Goal: Information Seeking & Learning: Learn about a topic

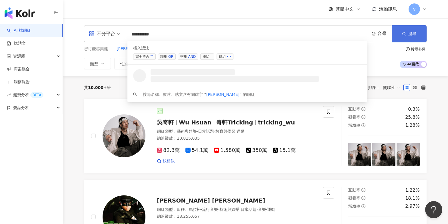
type input "*********"
click at [405, 34] on icon "button" at bounding box center [404, 34] width 4 height 4
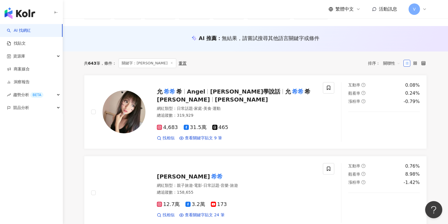
scroll to position [72, 0]
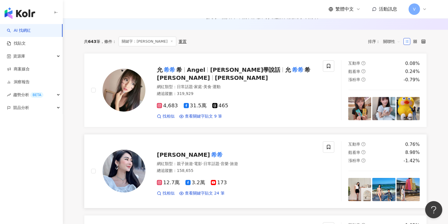
click at [210, 154] on mark "希希" at bounding box center [217, 154] width 14 height 9
click at [33, 11] on img "button" at bounding box center [20, 12] width 31 height 11
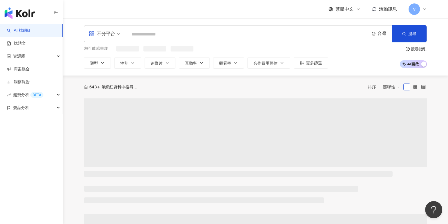
click at [148, 36] on input "search" at bounding box center [247, 34] width 238 height 11
paste input "*****"
type input "*****"
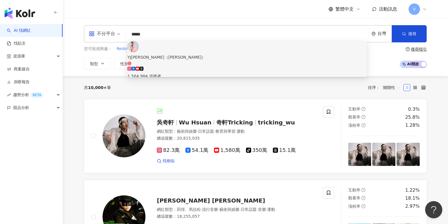
click at [218, 67] on div "1,564,984 追蹤者" at bounding box center [246, 73] width 239 height 13
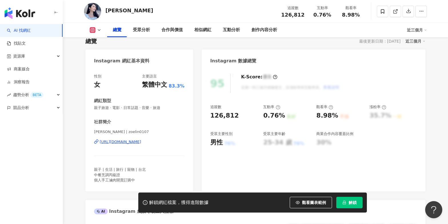
scroll to position [41, 0]
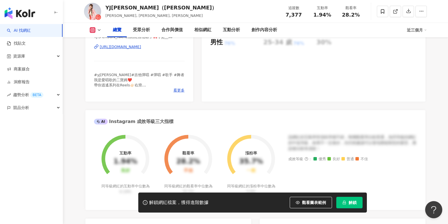
scroll to position [24, 0]
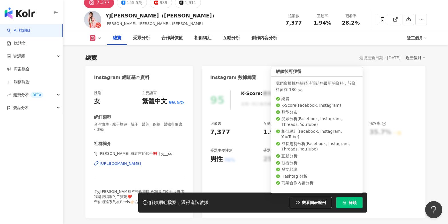
click at [348, 201] on button "解鎖" at bounding box center [349, 202] width 26 height 11
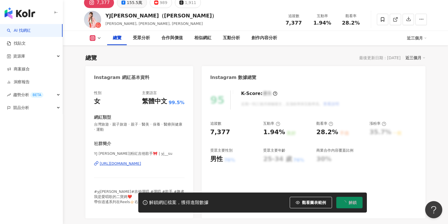
click at [134, 3] on div "155.5萬" at bounding box center [134, 3] width 15 height 8
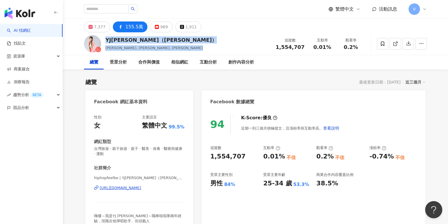
drag, startPoint x: 105, startPoint y: 41, endPoint x: 157, endPoint y: 40, distance: 52.3
click at [157, 40] on div "YJ蘇郁喬（FeelBe） 蘇郁喬, YJ蘇郁喬, FeelBe 追蹤數 1,554,707 互動率 0.01% 觀看率 0.2%" at bounding box center [256, 43] width 366 height 23
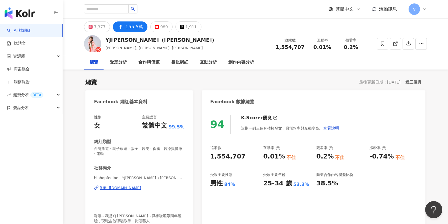
click at [157, 40] on div "YJ蘇郁喬（FeelBe） 蘇郁喬, YJ蘇郁喬, FeelBe 追蹤數 1,554,707 互動率 0.01% 觀看率 0.2%" at bounding box center [256, 43] width 366 height 23
drag, startPoint x: 155, startPoint y: 40, endPoint x: 105, endPoint y: 40, distance: 50.3
click at [105, 40] on div "YJ蘇郁喬（FeelBe） 蘇郁喬, YJ蘇郁喬, FeelBe 追蹤數 1,554,707 互動率 0.01% 觀看率 0.2%" at bounding box center [256, 43] width 366 height 23
copy div "YJ蘇郁喬（FeelBe）"
click at [102, 29] on div "7,377" at bounding box center [99, 27] width 11 height 8
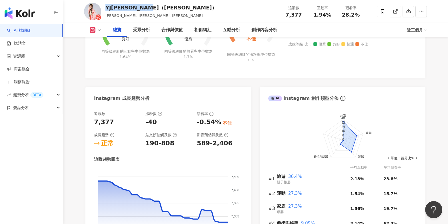
scroll to position [382, 0]
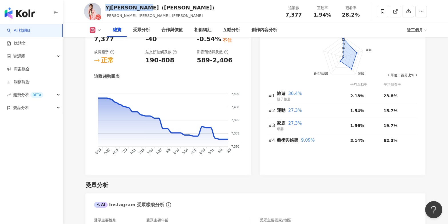
scroll to position [353, 0]
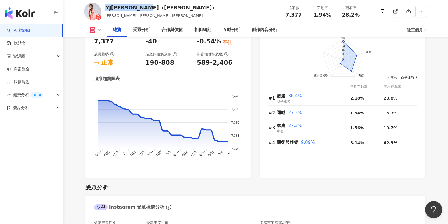
click at [96, 31] on button at bounding box center [95, 30] width 23 height 6
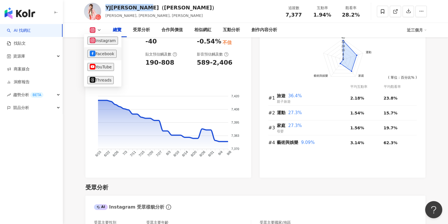
click at [98, 55] on button "Facebook" at bounding box center [101, 54] width 29 height 8
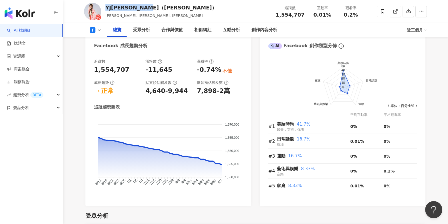
scroll to position [271, 0]
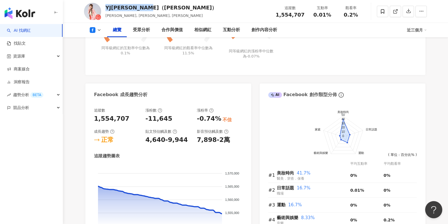
click at [95, 31] on button at bounding box center [95, 30] width 23 height 6
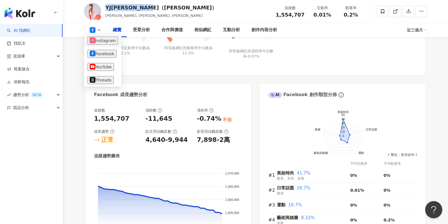
click at [97, 39] on button "Instagram" at bounding box center [102, 41] width 31 height 8
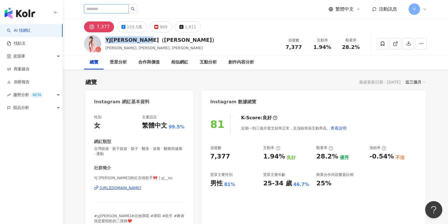
click at [108, 6] on input "search" at bounding box center [106, 8] width 45 height 9
paste input "*******"
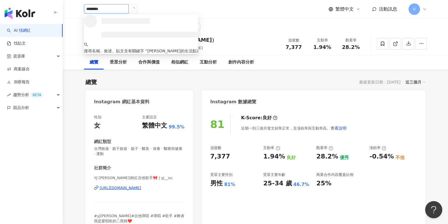
type input "*******"
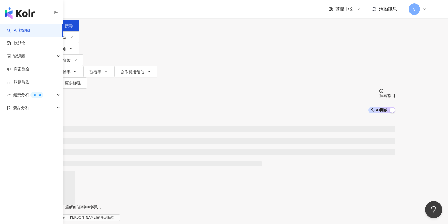
click at [150, 25] on div "不分平台 ******* 台灣 搜尋" at bounding box center [224, 15] width 343 height 31
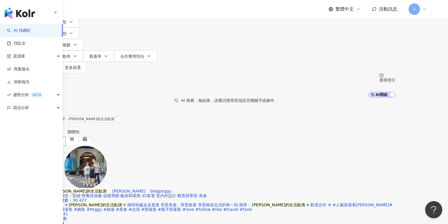
scroll to position [17, 0]
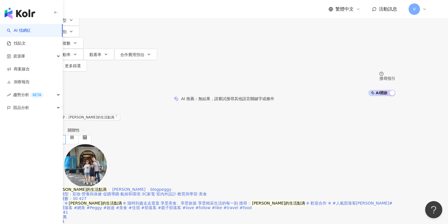
click at [107, 186] on mark "佩吉的生活點滴" at bounding box center [80, 189] width 55 height 6
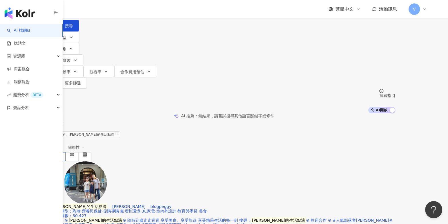
scroll to position [0, 0]
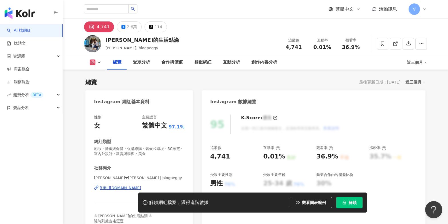
scroll to position [22, 0]
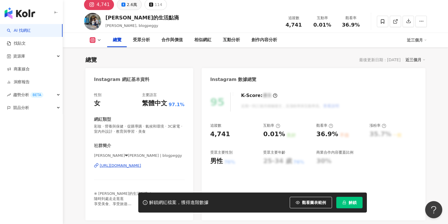
click at [130, 5] on div "2.6萬" at bounding box center [132, 5] width 10 height 8
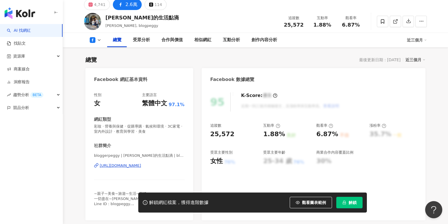
click at [129, 6] on div "2.6萬" at bounding box center [131, 5] width 12 height 8
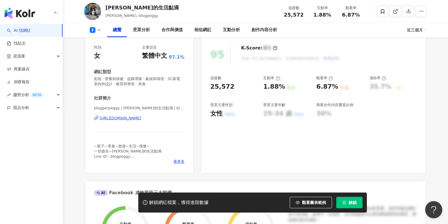
scroll to position [74, 0]
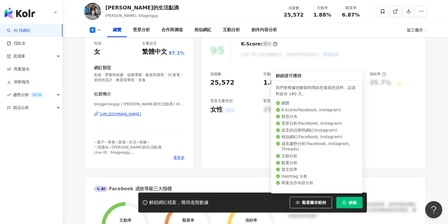
click at [344, 202] on icon "lock" at bounding box center [344, 203] width 3 height 4
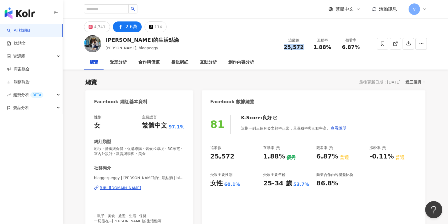
drag, startPoint x: 285, startPoint y: 48, endPoint x: 306, endPoint y: 46, distance: 21.2
click at [306, 46] on div "追蹤數 25,572" at bounding box center [293, 43] width 29 height 12
copy span "25,572"
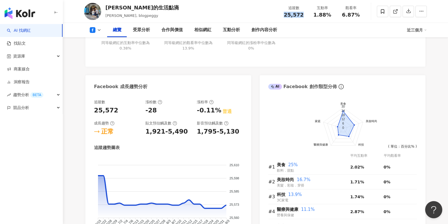
scroll to position [309, 0]
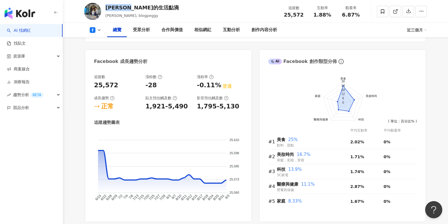
drag, startPoint x: 108, startPoint y: 7, endPoint x: 139, endPoint y: 6, distance: 31.4
click at [139, 6] on div "佩吉的生活點滴" at bounding box center [141, 7] width 73 height 7
copy div "佩吉的生活點滴"
click at [31, 33] on link "AI 找網紅" at bounding box center [19, 31] width 24 height 6
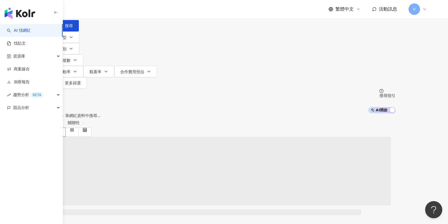
click at [31, 13] on img "button" at bounding box center [20, 12] width 31 height 11
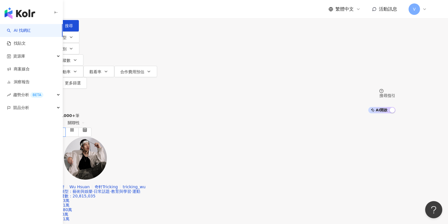
click at [136, 11] on input "search" at bounding box center [112, 5] width 46 height 11
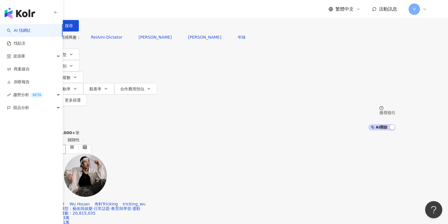
paste input "*******"
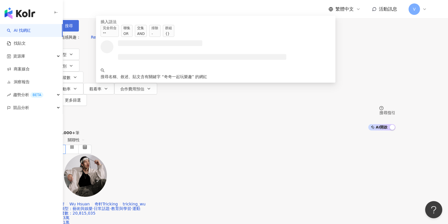
type input "*******"
click at [79, 31] on button "搜尋" at bounding box center [66, 25] width 26 height 11
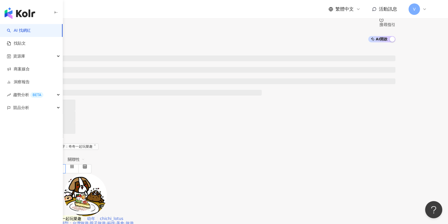
scroll to position [88, 0]
click at [82, 215] on mark "奇奇一起玩樂趣" at bounding box center [68, 218] width 30 height 6
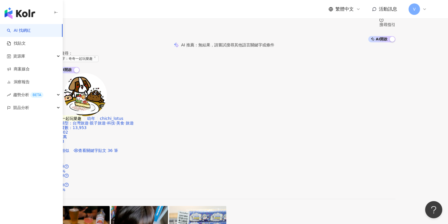
click at [96, 56] on icon at bounding box center [94, 57] width 3 height 3
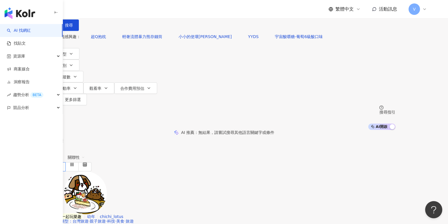
scroll to position [0, 0]
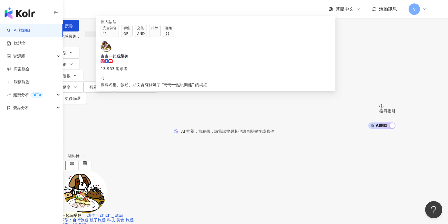
drag, startPoint x: 149, startPoint y: 37, endPoint x: 111, endPoint y: 36, distance: 37.4
click at [111, 31] on div "不分平台 台灣 搜尋 searchOperator 插入語法 完全符合 "" 聯集 OR 交集 AND 排除 - 群組 {} 奇奇一起玩樂趣 13,953 追…" at bounding box center [224, 15] width 343 height 31
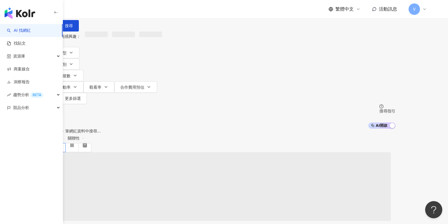
paste input "****"
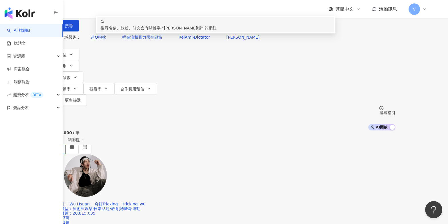
type input "**"
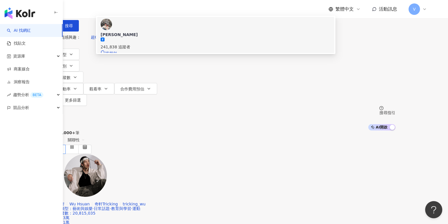
click at [270, 37] on span "許暟洵" at bounding box center [216, 35] width 230 height 6
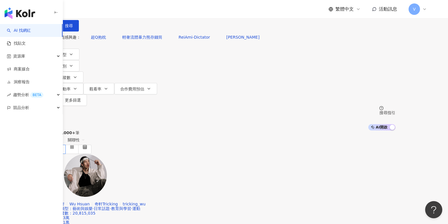
type input "*"
type input "****"
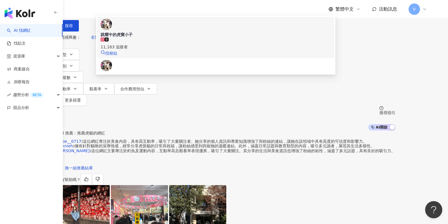
click at [192, 50] on div "11,163 追蹤者" at bounding box center [216, 43] width 230 height 13
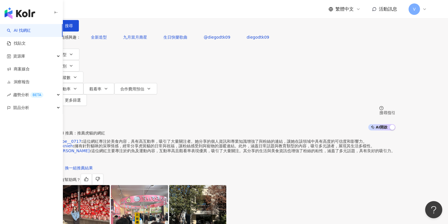
click at [136, 11] on input "search" at bounding box center [112, 5] width 46 height 11
type input "**"
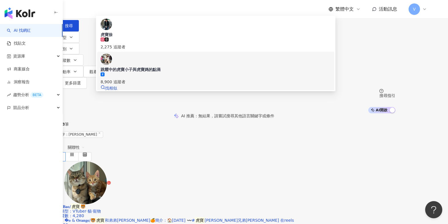
click at [200, 74] on div "8,900 追蹤者" at bounding box center [216, 78] width 230 height 13
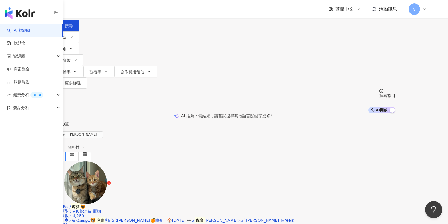
type input "*"
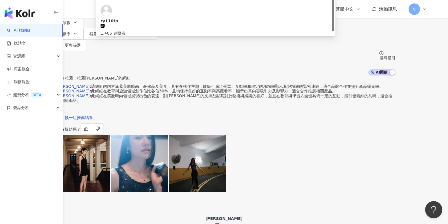
scroll to position [55, 0]
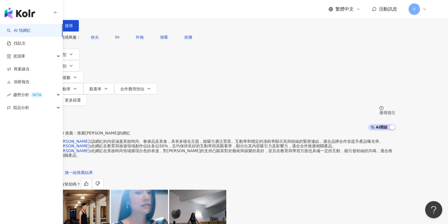
scroll to position [0, 0]
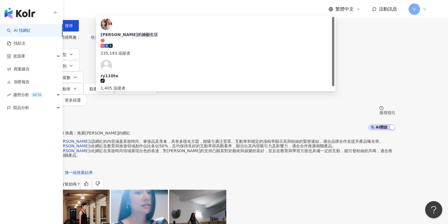
drag, startPoint x: 179, startPoint y: 39, endPoint x: 75, endPoint y: 36, distance: 103.5
click at [76, 36] on div "不分平台 ** 台灣 搜尋 https://www.tiktok.com/@love_menblack keyword 梁太的婚顧生活 235,193 追蹤者…" at bounding box center [224, 65] width 366 height 130
paste input "**"
type input "****"
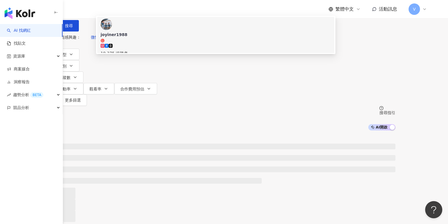
click at [266, 57] on div "joyiner1988 19,375 追蹤者 找相似" at bounding box center [216, 41] width 230 height 44
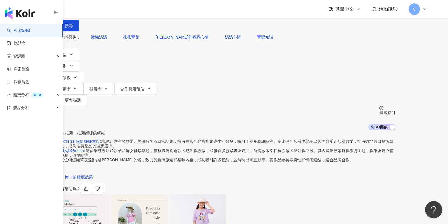
paste input "*********"
type input "*********"
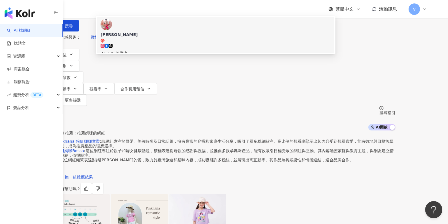
click at [256, 52] on div "27,275 追蹤者" at bounding box center [216, 50] width 230 height 13
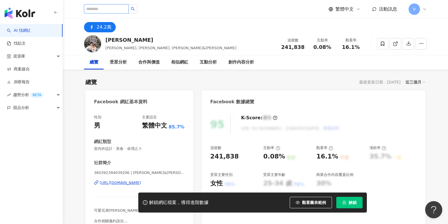
click at [119, 7] on input "search" at bounding box center [106, 8] width 45 height 9
paste input "**"
type input "**"
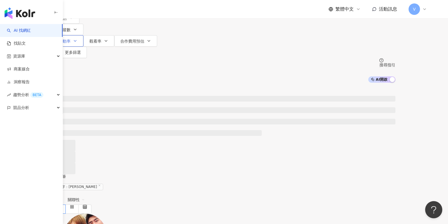
scroll to position [54, 0]
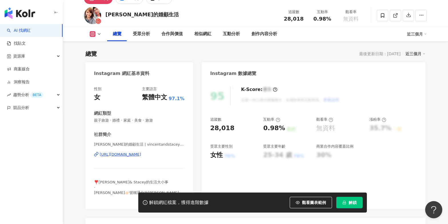
scroll to position [63, 0]
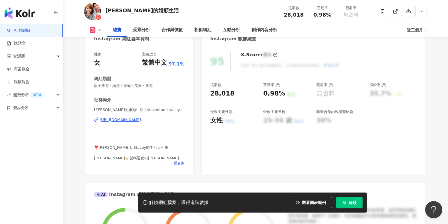
click at [350, 203] on span "解鎖" at bounding box center [353, 202] width 8 height 5
drag, startPoint x: 106, startPoint y: 10, endPoint x: 161, endPoint y: 11, distance: 55.4
click at [162, 11] on div "梁太的婚顧生活 追蹤數 28,018 互動率 0.98% 觀看率 無資料" at bounding box center [256, 11] width 366 height 23
copy div "梁太的婚顧生活"
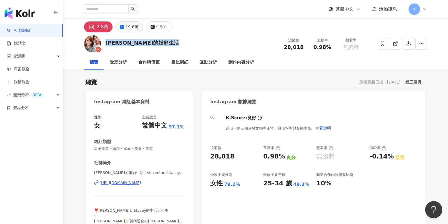
click at [126, 26] on div "19.8萬" at bounding box center [131, 27] width 13 height 8
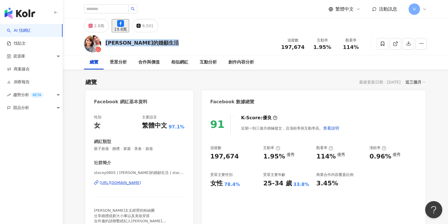
click at [127, 29] on div "19.8萬" at bounding box center [120, 29] width 13 height 5
drag, startPoint x: 283, startPoint y: 49, endPoint x: 304, endPoint y: 48, distance: 20.9
click at [304, 49] on div "197,674" at bounding box center [292, 47] width 23 height 6
copy span "197,674"
drag, startPoint x: 225, startPoint y: 186, endPoint x: 244, endPoint y: 186, distance: 19.4
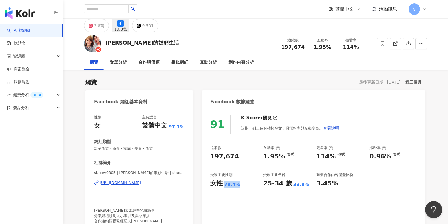
click at [245, 186] on div "女性 78.4%" at bounding box center [233, 183] width 47 height 9
copy div "78.4%"
drag, startPoint x: 313, startPoint y: 45, endPoint x: 334, endPoint y: 45, distance: 20.9
click at [334, 45] on div "互動率 1.95%" at bounding box center [322, 43] width 29 height 12
copy span "1.95%"
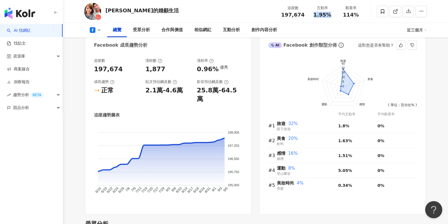
scroll to position [313, 0]
click at [21, 10] on img "button" at bounding box center [20, 12] width 31 height 11
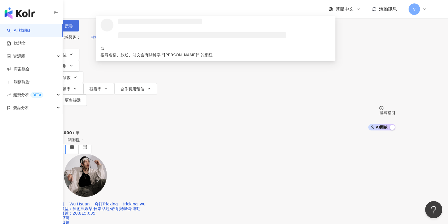
type input "**"
click at [79, 31] on button "搜尋" at bounding box center [66, 25] width 26 height 11
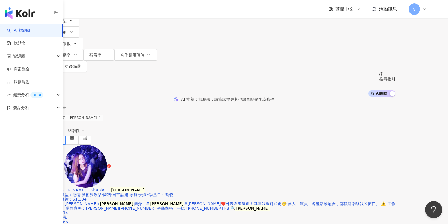
scroll to position [18, 0]
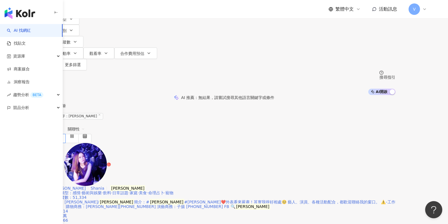
click at [104, 186] on span "Shania" at bounding box center [98, 188] width 14 height 5
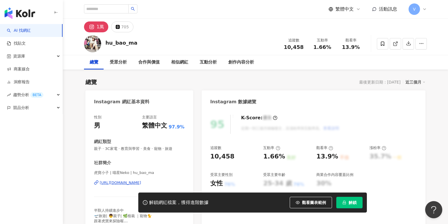
scroll to position [13, 0]
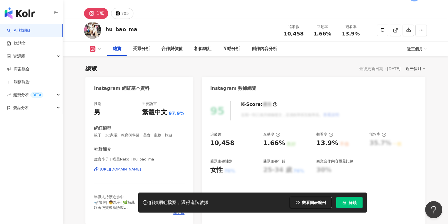
click at [350, 204] on span "解鎖" at bounding box center [353, 202] width 8 height 5
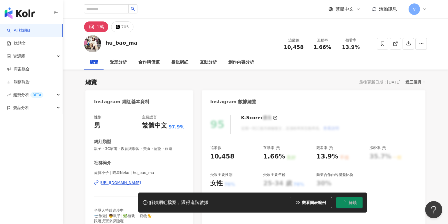
scroll to position [0, 0]
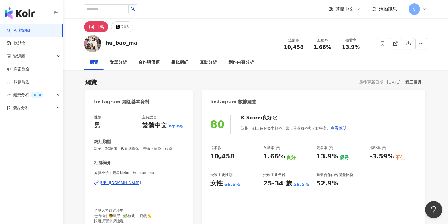
drag, startPoint x: 1, startPoint y: 220, endPoint x: -17, endPoint y: 223, distance: 18.3
click at [0, 223] on html "AI 找網紅 找貼文 資源庫 商案媒合 洞察報告 趨勢分析 BETA 競品分析 繁體中文 活動訊息 V 1萬 705 hu_bao_ma 追蹤數 10,458…" at bounding box center [224, 112] width 448 height 224
drag, startPoint x: 285, startPoint y: 50, endPoint x: 305, endPoint y: 49, distance: 20.0
click at [305, 49] on div "追蹤數 10,458" at bounding box center [293, 43] width 29 height 12
copy span "10,458"
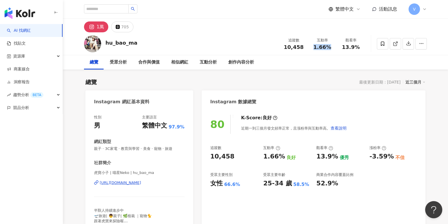
drag, startPoint x: 315, startPoint y: 47, endPoint x: 333, endPoint y: 47, distance: 18.3
click at [333, 47] on div "1.66%" at bounding box center [322, 47] width 22 height 6
copy span "1.66%"
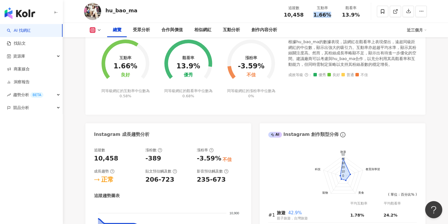
scroll to position [32, 0]
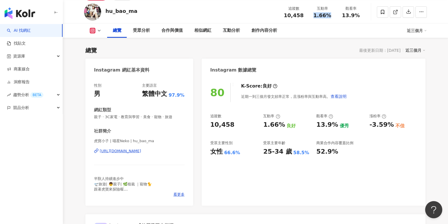
click at [23, 11] on img "button" at bounding box center [20, 12] width 31 height 11
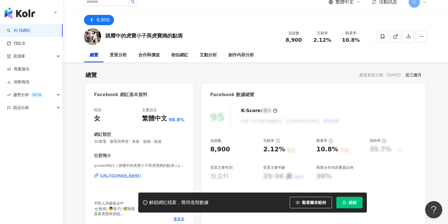
scroll to position [2, 0]
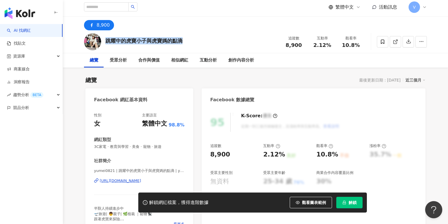
drag, startPoint x: 105, startPoint y: 41, endPoint x: 201, endPoint y: 41, distance: 95.7
click at [201, 41] on div "跳耀中的虎寶小子與虎寶媽的點滴 追蹤數 8,900 互動率 2.12% 觀看率 10.8%" at bounding box center [256, 41] width 366 height 23
copy div "跳耀中的虎寶小子與虎寶媽的點滴"
click at [353, 202] on span "解鎖" at bounding box center [353, 202] width 8 height 5
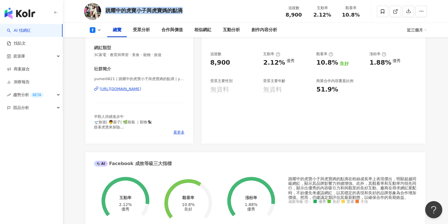
scroll to position [135, 0]
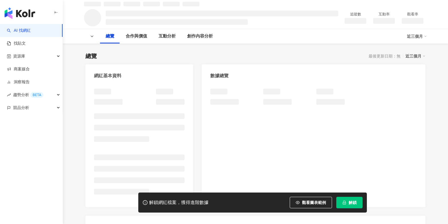
scroll to position [27, 0]
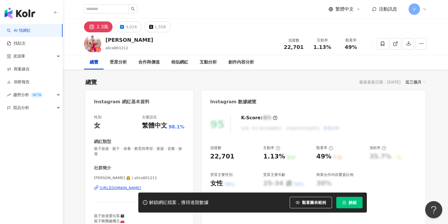
click at [354, 205] on button "解鎖" at bounding box center [349, 202] width 26 height 11
click at [204, 36] on div "阿啾 Alison alice801211 追蹤數 22,701 互動率 1.13% 觀看率 49%" at bounding box center [256, 43] width 366 height 23
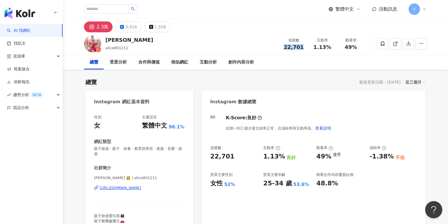
drag, startPoint x: 283, startPoint y: 49, endPoint x: 303, endPoint y: 49, distance: 20.0
click at [303, 49] on div "22,701" at bounding box center [294, 47] width 22 height 6
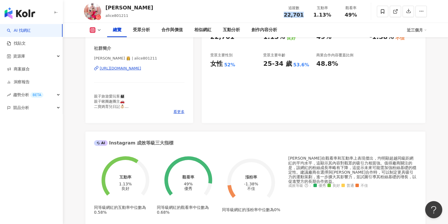
scroll to position [308, 0]
